Goal: Information Seeking & Learning: Learn about a topic

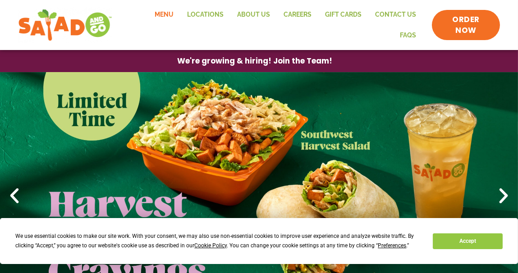
click at [148, 18] on link "Menu" at bounding box center [164, 15] width 32 height 21
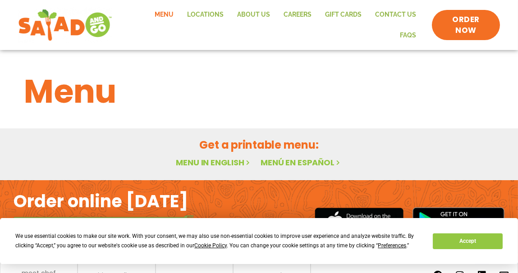
scroll to position [39, 0]
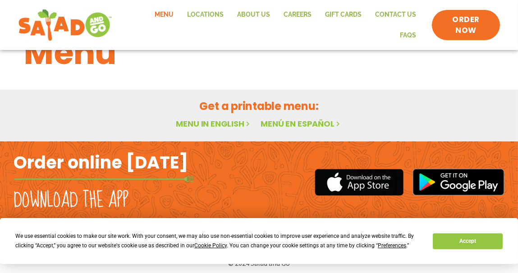
click at [209, 118] on link "Menu in English" at bounding box center [214, 123] width 76 height 11
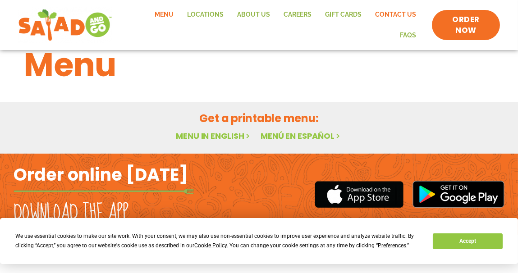
scroll to position [39, 0]
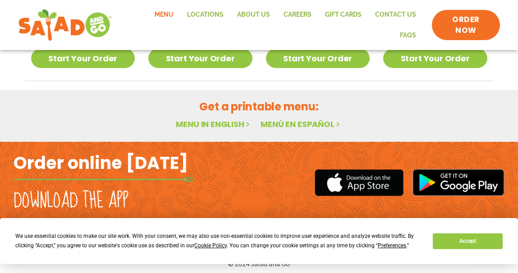
scroll to position [393, 0]
